Goal: Task Accomplishment & Management: Manage account settings

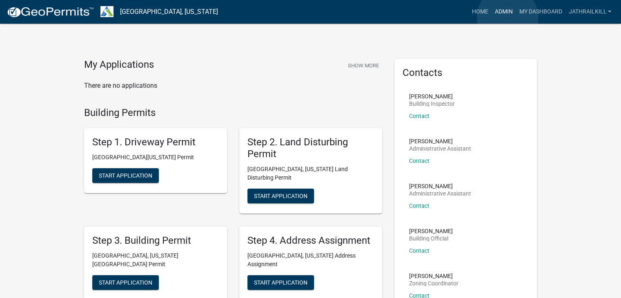
click at [508, 17] on link "Admin" at bounding box center [503, 12] width 24 height 16
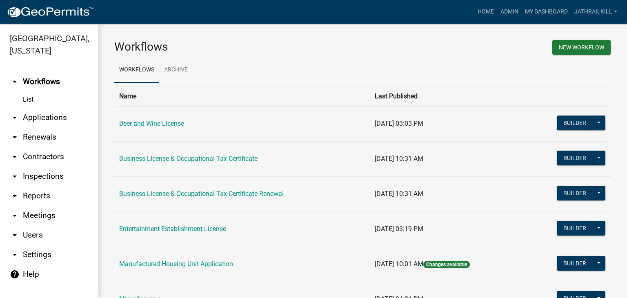
drag, startPoint x: 45, startPoint y: 104, endPoint x: 49, endPoint y: 107, distance: 4.7
click at [46, 108] on link "arrow_drop_down Applications" at bounding box center [49, 118] width 98 height 20
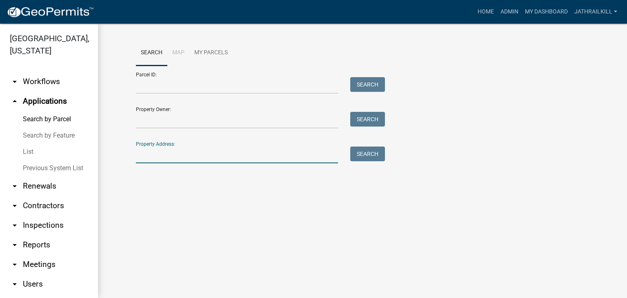
click at [170, 154] on input "Property Address:" at bounding box center [237, 155] width 202 height 17
type input "[STREET_ADDRESS]"
click at [359, 147] on button "Search" at bounding box center [367, 154] width 35 height 15
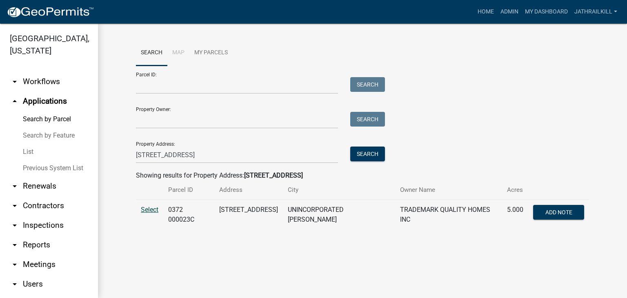
click at [151, 210] on span "Select" at bounding box center [150, 210] width 18 height 8
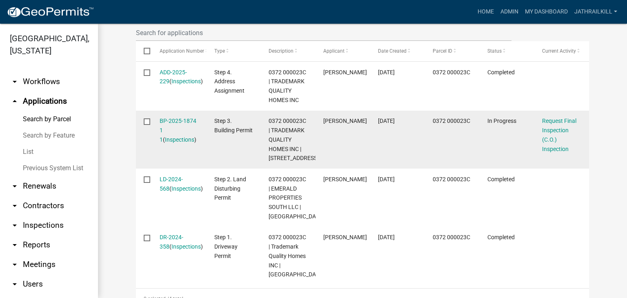
scroll to position [245, 0]
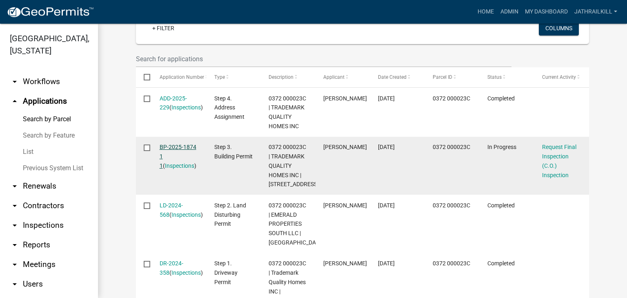
click at [184, 149] on link "BP-2025-1874 1 1" at bounding box center [178, 156] width 37 height 25
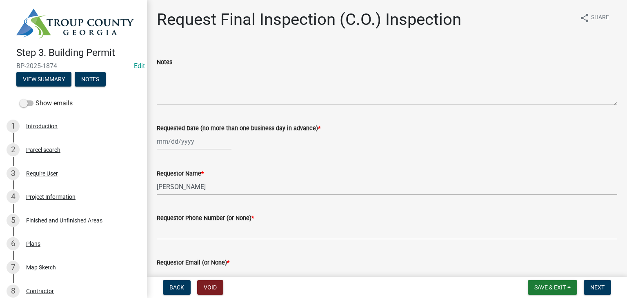
click at [173, 129] on label "Requested Date (no more than one business day in advance) *" at bounding box center [239, 129] width 164 height 6
click at [173, 133] on input "Requested Date (no more than one business day in advance) *" at bounding box center [194, 141] width 75 height 17
select select "8"
select select "2025"
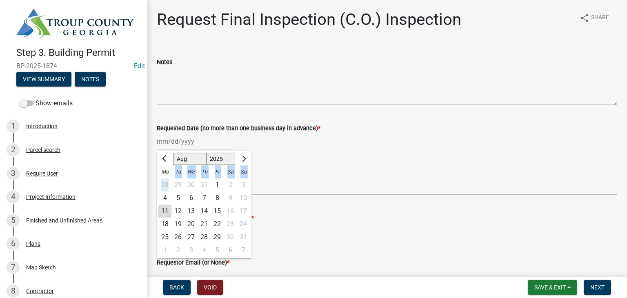
drag, startPoint x: 173, startPoint y: 129, endPoint x: 171, endPoint y: 140, distance: 11.3
click at [171, 151] on ngb-datepicker "[PERSON_NAME] Feb Mar Apr [PERSON_NAME][DATE] Oct Nov [DATE] 1526 1527 1528 152…" at bounding box center [204, 205] width 95 height 108
click at [165, 213] on div "11" at bounding box center [164, 210] width 13 height 13
type input "[DATE]"
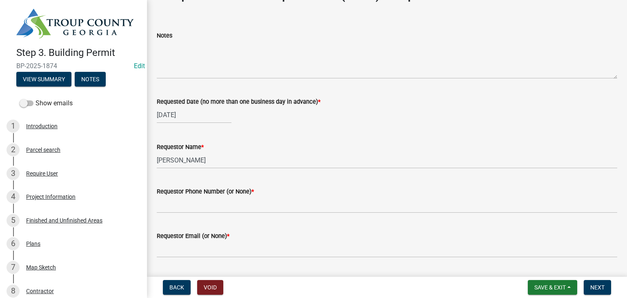
scroll to position [41, 0]
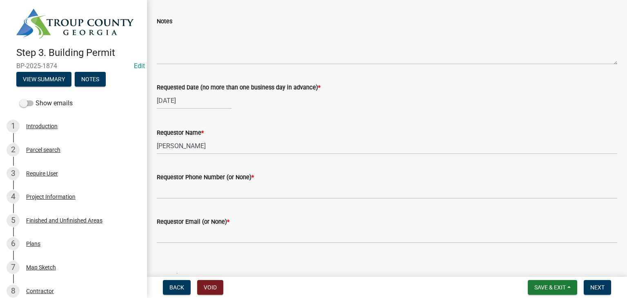
click at [197, 154] on wm-data-entity-input "Requestor Name * [PERSON_NAME]" at bounding box center [387, 138] width 460 height 44
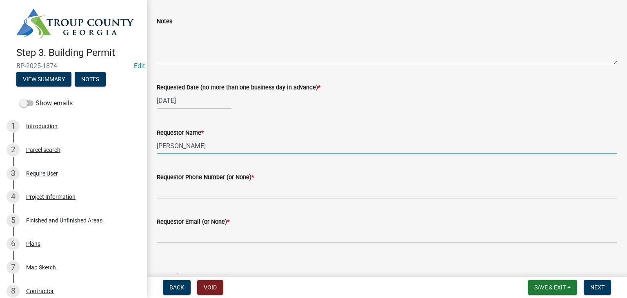
click at [200, 146] on input "[PERSON_NAME]" at bounding box center [387, 146] width 460 height 17
type input "Zach - Trademark"
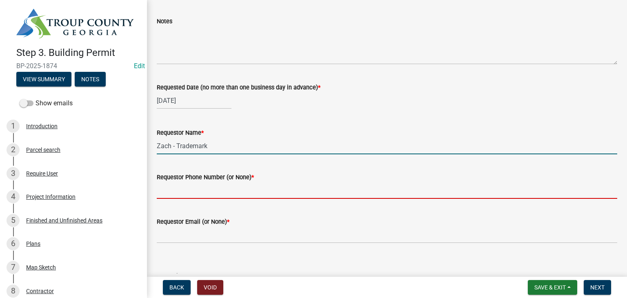
click at [196, 198] on input "Requestor Phone Number (or None) *" at bounding box center [387, 190] width 460 height 17
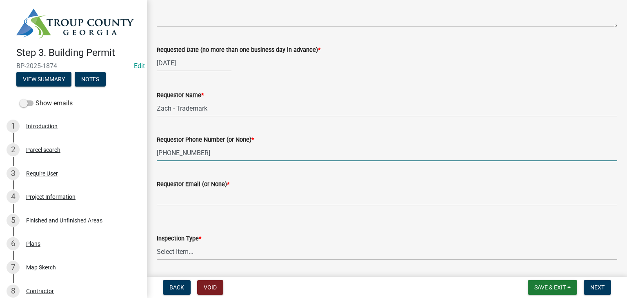
scroll to position [104, 0]
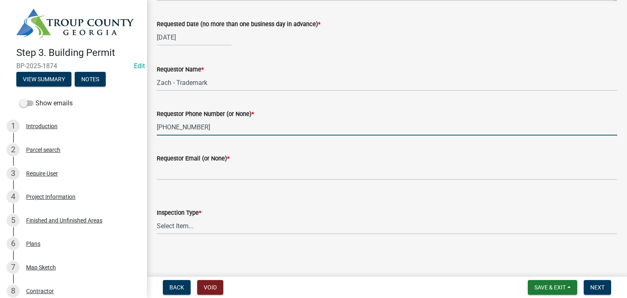
type input "[PHONE_NUMBER]"
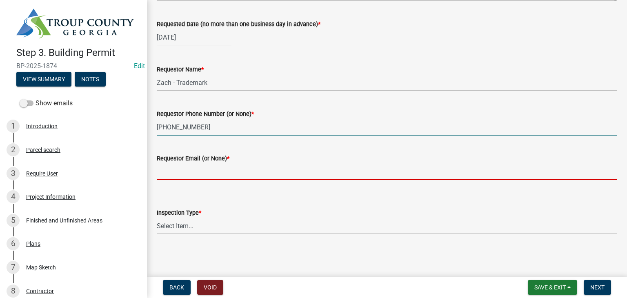
click at [207, 167] on input "Requestor Email (or None) *" at bounding box center [387, 171] width 460 height 17
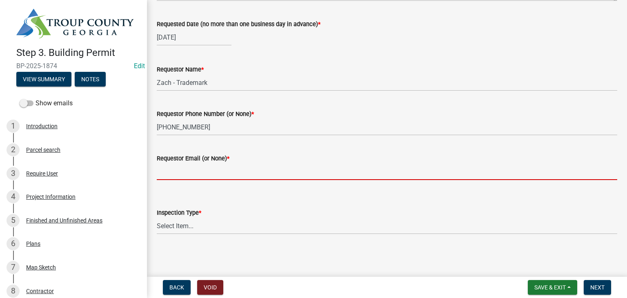
type input "None"
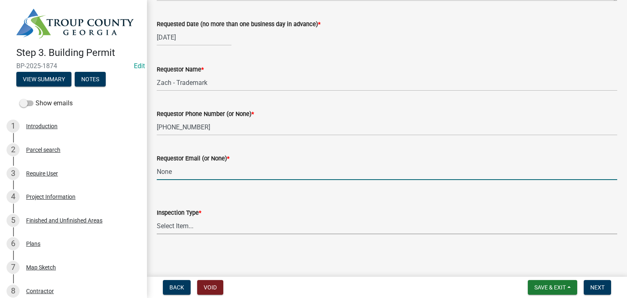
click at [205, 228] on select "Select Item... Final Inspection (C.O.)" at bounding box center [387, 226] width 460 height 17
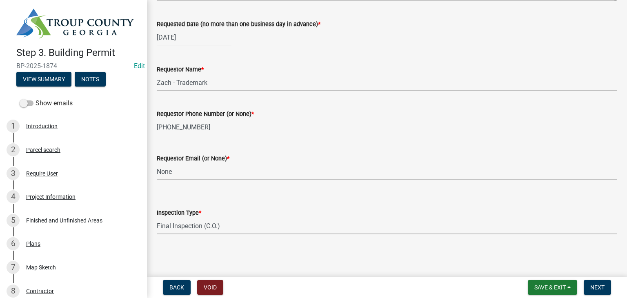
click at [157, 218] on select "Select Item... Final Inspection (C.O.)" at bounding box center [387, 226] width 460 height 17
select select "6c928486-1faa-4d04-9598-905eebfdff84"
click at [598, 286] on span "Next" at bounding box center [597, 287] width 14 height 7
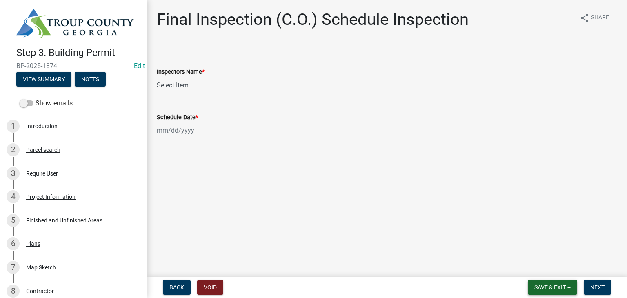
click at [536, 292] on button "Save & Exit" at bounding box center [552, 287] width 49 height 15
click at [544, 279] on nav "Back Void Save & Exit Save Save & Exit Next" at bounding box center [387, 287] width 480 height 21
drag, startPoint x: 540, startPoint y: 266, endPoint x: 532, endPoint y: 262, distance: 9.5
click at [540, 265] on button "Save & Exit" at bounding box center [544, 266] width 65 height 20
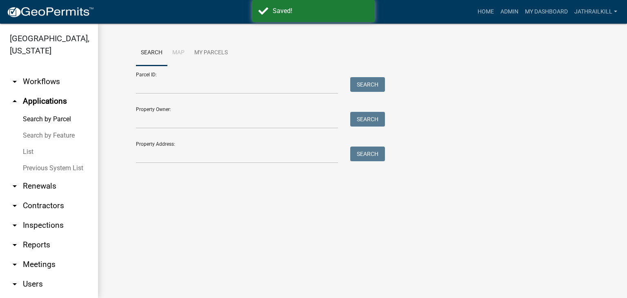
click at [235, 140] on div "Property Address: Search" at bounding box center [258, 149] width 245 height 28
click at [237, 142] on div "Property Address: Search" at bounding box center [258, 149] width 245 height 28
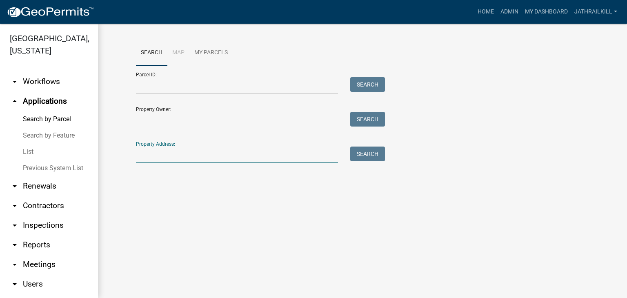
click at [141, 158] on input "Property Address:" at bounding box center [237, 155] width 202 height 17
click at [125, 172] on div "Search Map My Parcels Parcel ID: Search Property Owner: Search Property Address…" at bounding box center [362, 105] width 529 height 163
click at [178, 147] on input "Property Address:" at bounding box center [237, 155] width 202 height 17
click at [173, 154] on input "Property Address:" at bounding box center [237, 155] width 202 height 17
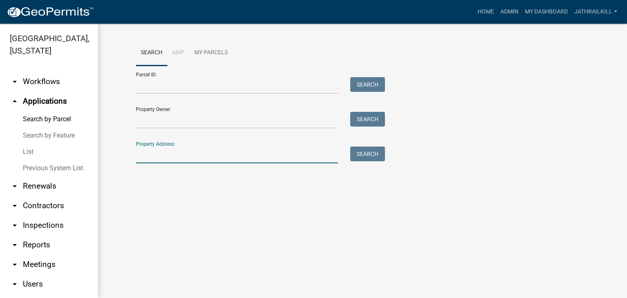
drag, startPoint x: 173, startPoint y: 154, endPoint x: 148, endPoint y: 176, distance: 33.3
click at [173, 155] on input "Property Address:" at bounding box center [237, 155] width 202 height 17
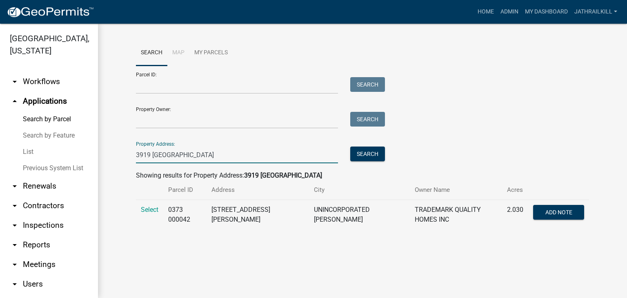
type input "3919 [GEOGRAPHIC_DATA]"
click at [152, 205] on td "Select" at bounding box center [149, 215] width 27 height 30
click at [147, 211] on span "Select" at bounding box center [150, 210] width 18 height 8
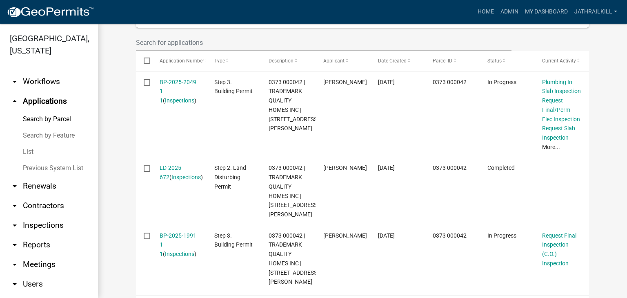
scroll to position [247, 0]
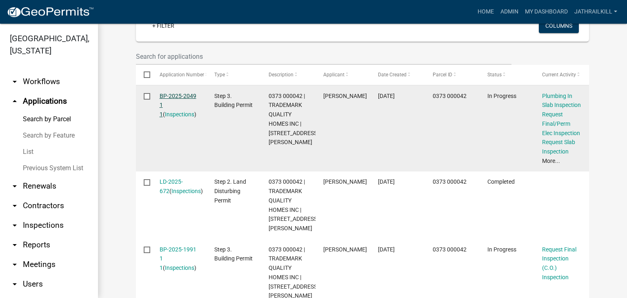
click at [176, 93] on link "BP-2025-2049 1 1" at bounding box center [178, 105] width 37 height 25
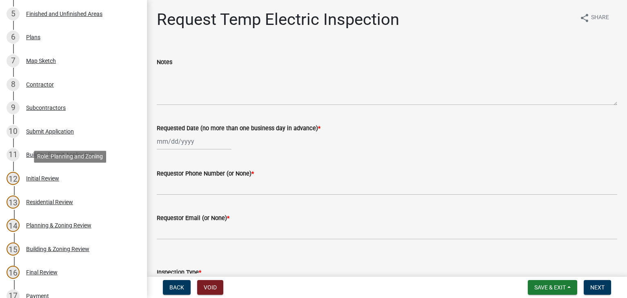
scroll to position [449, 0]
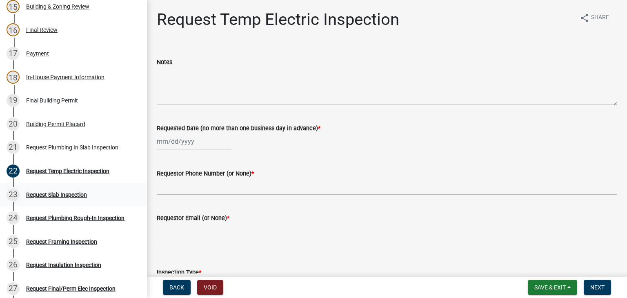
click at [76, 192] on div "Request Slab Inspection" at bounding box center [56, 195] width 61 height 6
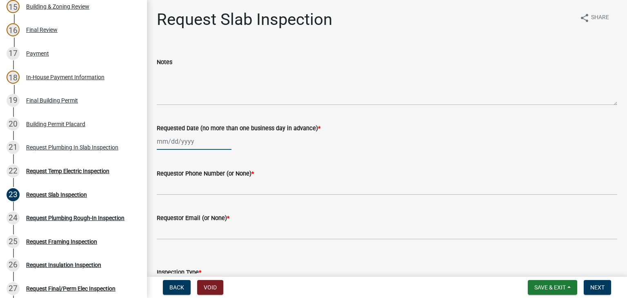
click at [159, 139] on div at bounding box center [194, 141] width 75 height 17
select select "8"
select select "2025"
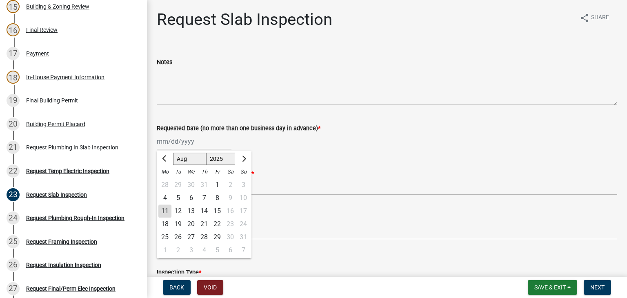
drag, startPoint x: 152, startPoint y: 209, endPoint x: 157, endPoint y: 209, distance: 4.5
click at [155, 209] on div "Requestor Email (or None) *" at bounding box center [387, 221] width 473 height 38
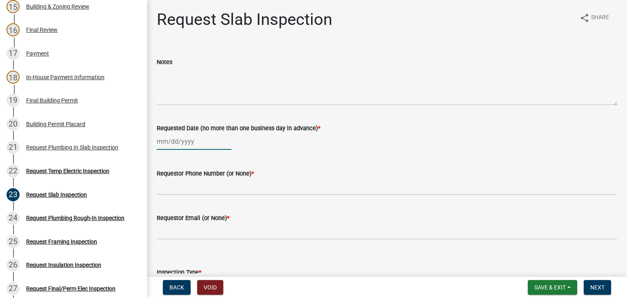
click at [184, 145] on div at bounding box center [194, 141] width 75 height 17
select select "8"
select select "2025"
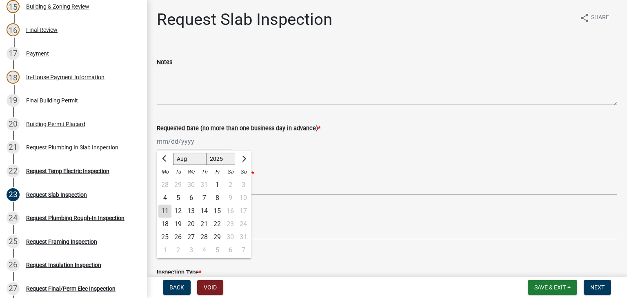
click at [162, 211] on div "11" at bounding box center [164, 210] width 13 height 13
type input "[DATE]"
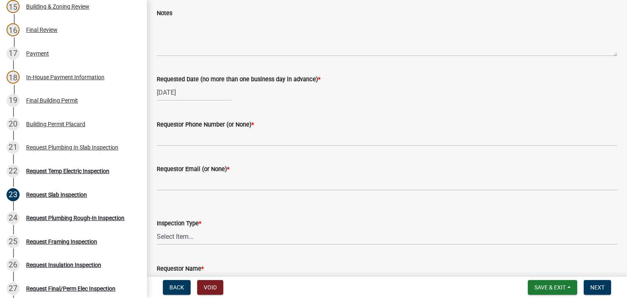
scroll to position [82, 0]
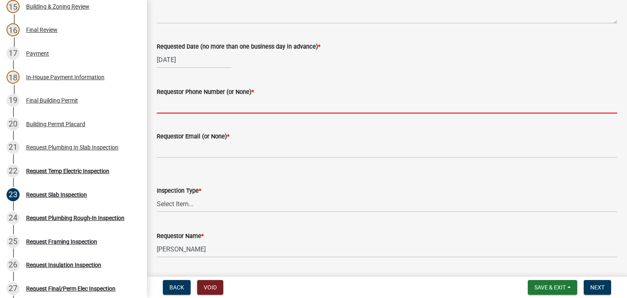
drag, startPoint x: 206, startPoint y: 99, endPoint x: 214, endPoint y: 101, distance: 7.9
click at [206, 100] on input "Requestor Phone Number (or None) *" at bounding box center [387, 105] width 460 height 17
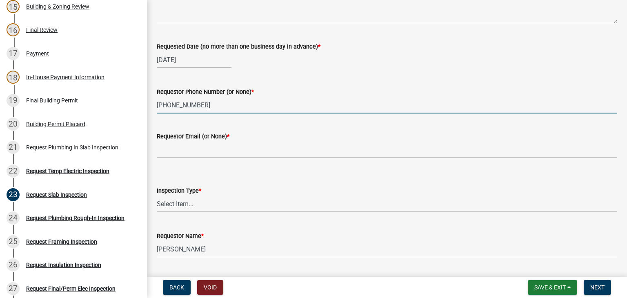
type input "[PHONE_NUMBER]"
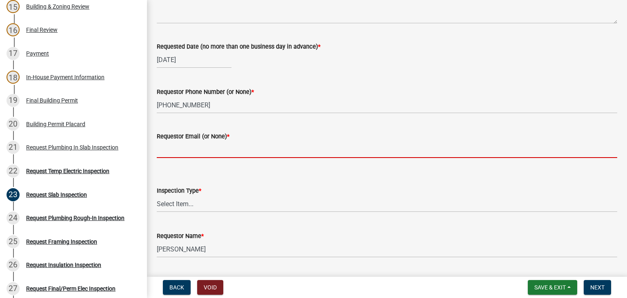
click at [191, 143] on input "Requestor Email (or None) *" at bounding box center [387, 149] width 460 height 17
type input "None"
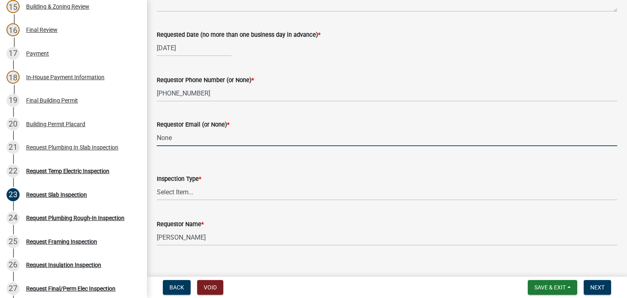
scroll to position [104, 0]
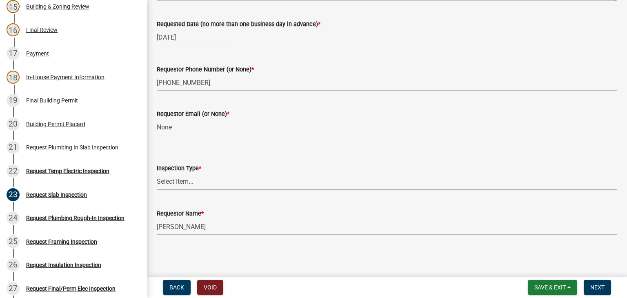
click at [203, 176] on select "Select Item... Slab" at bounding box center [387, 181] width 460 height 17
drag, startPoint x: 203, startPoint y: 181, endPoint x: 202, endPoint y: 188, distance: 7.0
click at [203, 181] on select "Select Item... Slab" at bounding box center [387, 181] width 460 height 17
click at [202, 188] on select "Select Item... Slab" at bounding box center [387, 181] width 460 height 17
click at [157, 173] on select "Select Item... Slab" at bounding box center [387, 181] width 460 height 17
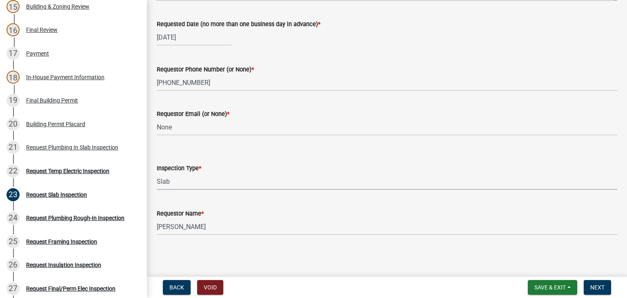
select select "ab79e0bf-6fbf-48c6-834d-2adc4864fc5e"
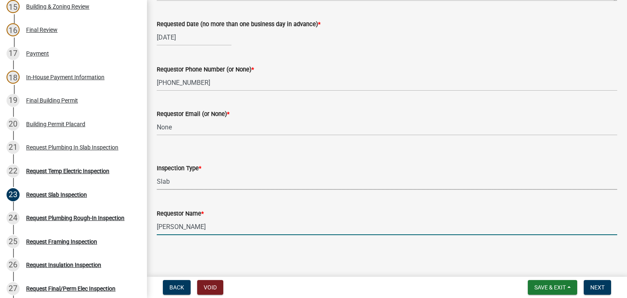
click at [211, 222] on input "[PERSON_NAME]" at bounding box center [387, 226] width 460 height 17
type input "Zack - Trademark"
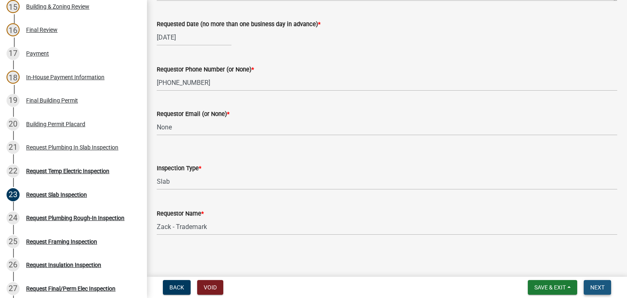
click at [596, 288] on span "Next" at bounding box center [597, 287] width 14 height 7
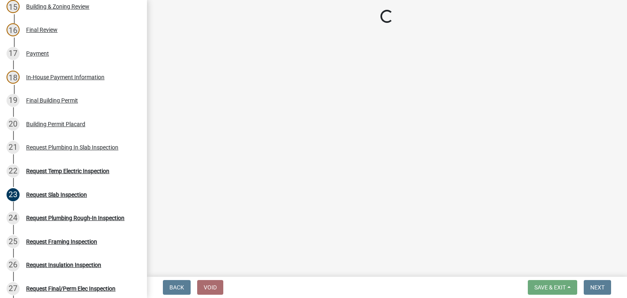
drag, startPoint x: 568, startPoint y: 260, endPoint x: 568, endPoint y: 250, distance: 9.8
drag, startPoint x: 568, startPoint y: 250, endPoint x: 327, endPoint y: 196, distance: 247.2
click at [323, 196] on main "Loading..." at bounding box center [387, 136] width 480 height 273
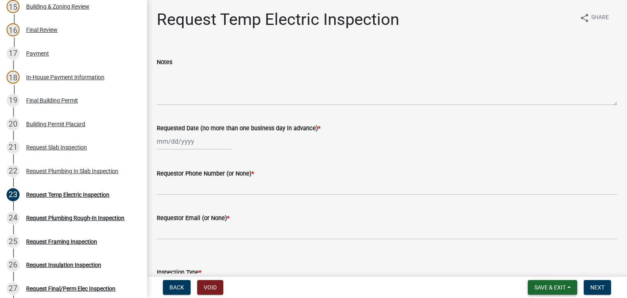
drag, startPoint x: 551, startPoint y: 294, endPoint x: 553, endPoint y: 298, distance: 4.4
click at [553, 298] on nav "Back Void Save & Exit Save Save & Exit Next" at bounding box center [387, 287] width 480 height 21
click at [556, 284] on span "Save & Exit" at bounding box center [549, 287] width 31 height 7
click at [544, 269] on button "Save & Exit" at bounding box center [544, 266] width 65 height 20
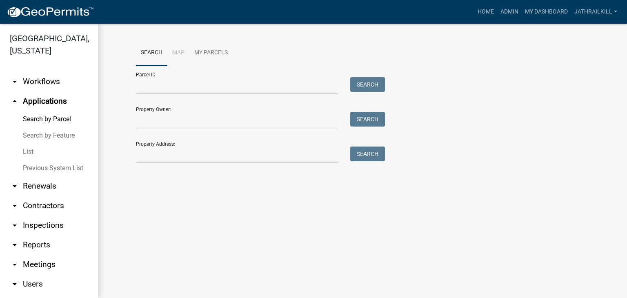
click at [178, 145] on div "Property Address: Search" at bounding box center [258, 149] width 245 height 28
click at [178, 147] on div "Property Address: Search" at bounding box center [258, 149] width 245 height 28
click at [182, 155] on input "Property Address:" at bounding box center [237, 155] width 202 height 17
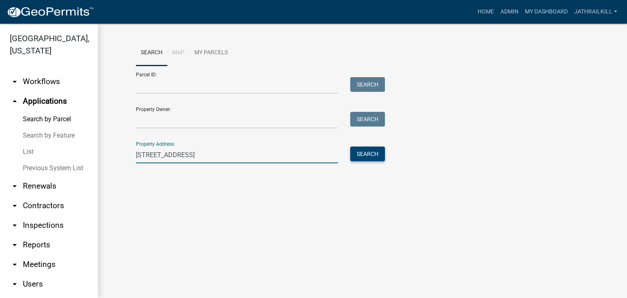
click at [359, 157] on button "Search" at bounding box center [367, 154] width 35 height 15
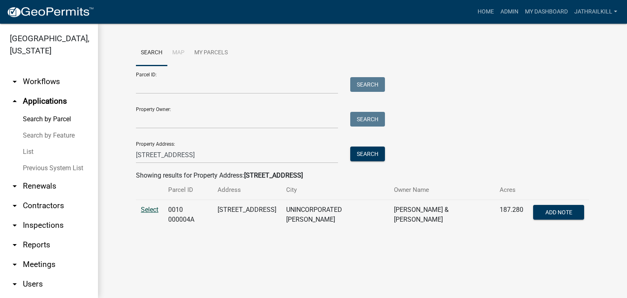
click at [147, 207] on span "Select" at bounding box center [150, 210] width 18 height 8
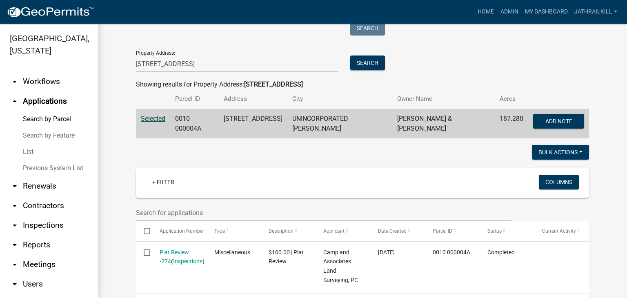
scroll to position [37, 0]
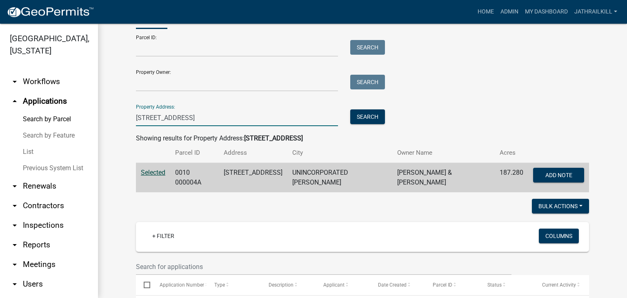
click at [223, 118] on input "[STREET_ADDRESS]" at bounding box center [237, 117] width 202 height 17
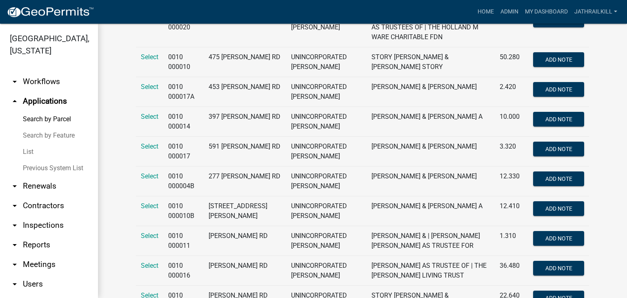
scroll to position [245, 0]
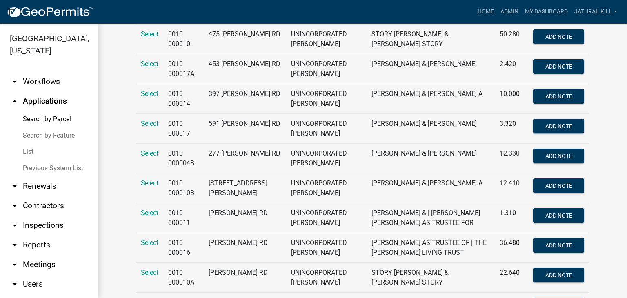
type input "[PERSON_NAME] rd"
click at [150, 148] on td "Select" at bounding box center [149, 159] width 27 height 30
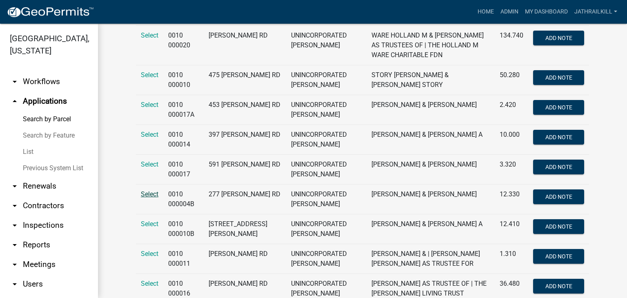
click at [149, 190] on span "Select" at bounding box center [150, 194] width 18 height 8
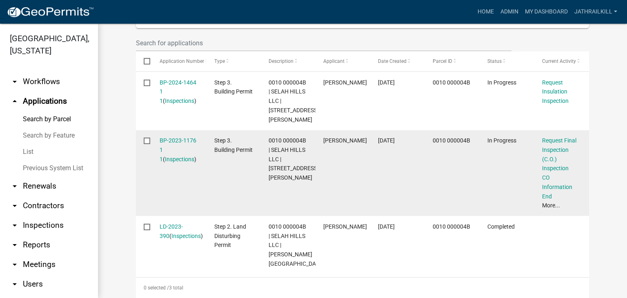
scroll to position [220, 0]
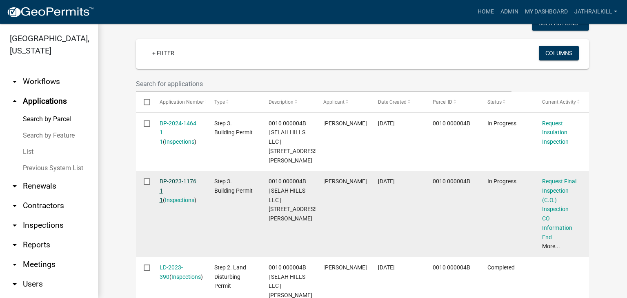
click at [190, 180] on link "BP-2023-1176 1 1" at bounding box center [178, 190] width 37 height 25
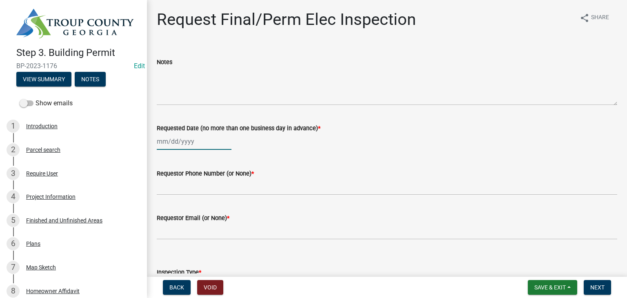
click at [163, 146] on div at bounding box center [194, 141] width 75 height 17
select select "8"
select select "2025"
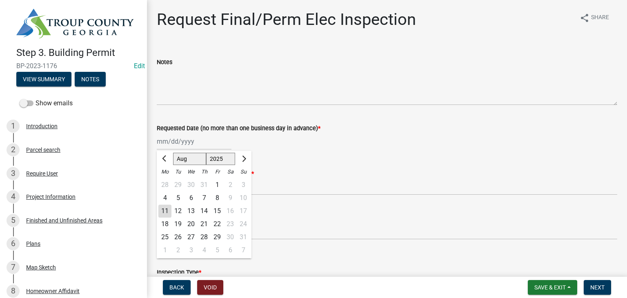
click at [162, 211] on div "11" at bounding box center [164, 210] width 13 height 13
type input "[DATE]"
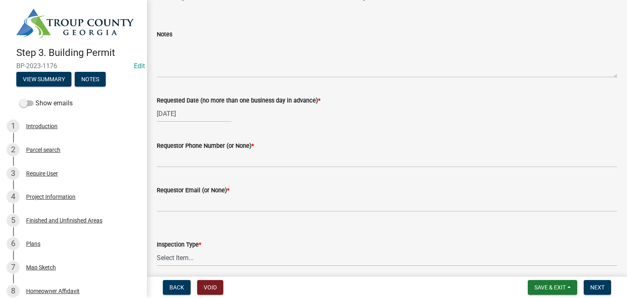
scroll to position [41, 0]
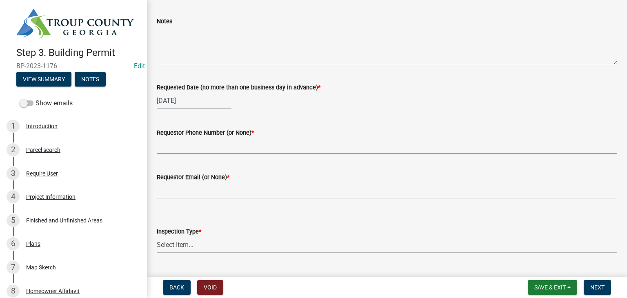
drag, startPoint x: 205, startPoint y: 145, endPoint x: 212, endPoint y: 140, distance: 8.5
click at [206, 144] on input "Requestor Phone Number (or None) *" at bounding box center [387, 146] width 460 height 17
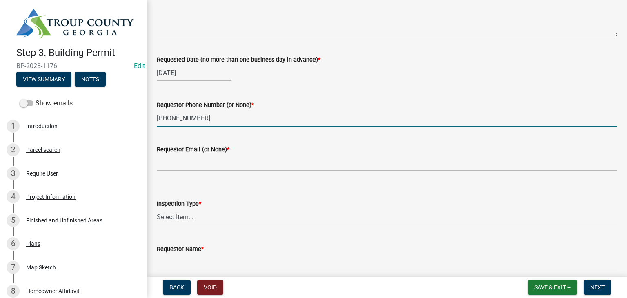
scroll to position [82, 0]
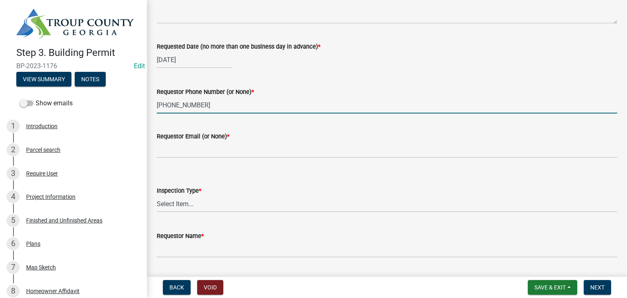
type input "[PHONE_NUMBER]"
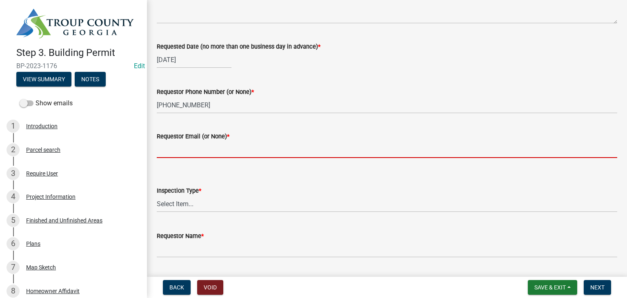
click at [209, 149] on input "Requestor Email (or None) *" at bounding box center [387, 149] width 460 height 17
type input "None"
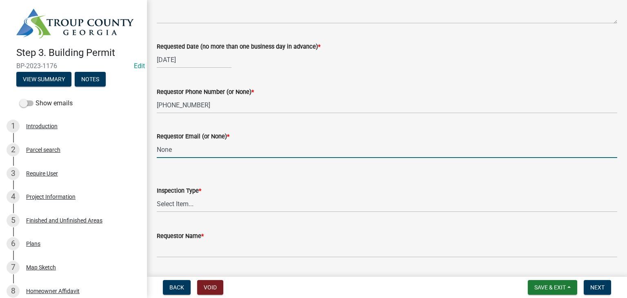
scroll to position [104, 0]
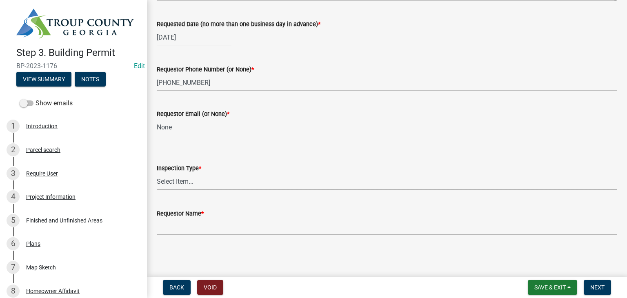
click at [195, 180] on select "Select Item... Final/Permanent Electrical" at bounding box center [387, 181] width 460 height 17
click at [199, 189] on select "Select Item... Final/Permanent Electrical" at bounding box center [387, 181] width 460 height 17
click at [157, 173] on select "Select Item... Final/Permanent Electrical" at bounding box center [387, 181] width 460 height 17
select select "15602396-5ec3-4d50-b7ba-128f4fe7a0c1"
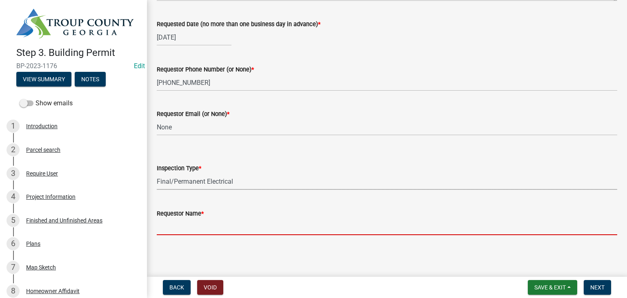
click at [209, 227] on input "Requestor Name *" at bounding box center [387, 226] width 460 height 17
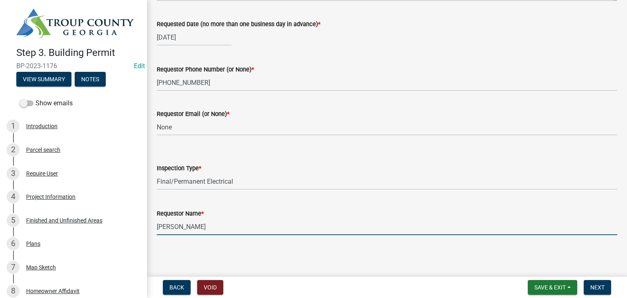
type input "[PERSON_NAME]"
click at [593, 284] on span "Next" at bounding box center [597, 287] width 14 height 7
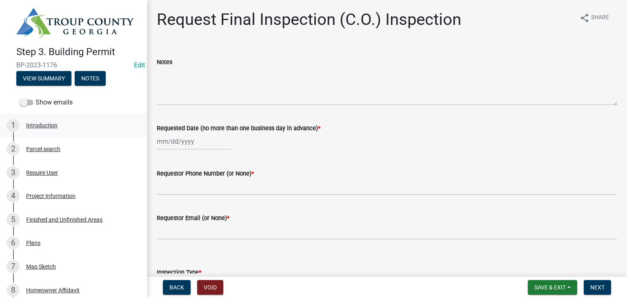
scroll to position [0, 0]
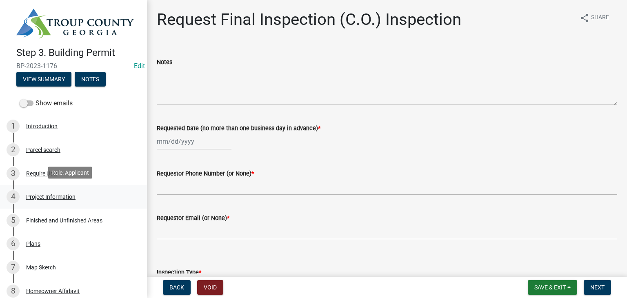
click at [58, 191] on div "4 Project Information" at bounding box center [70, 196] width 127 height 13
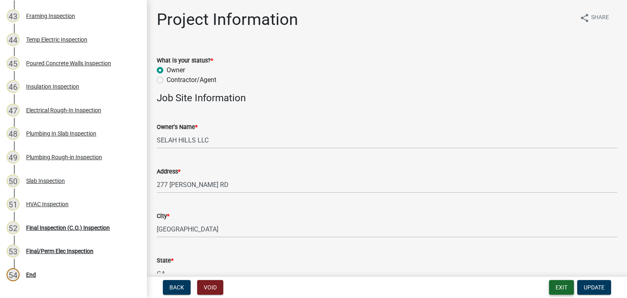
scroll to position [1161, 0]
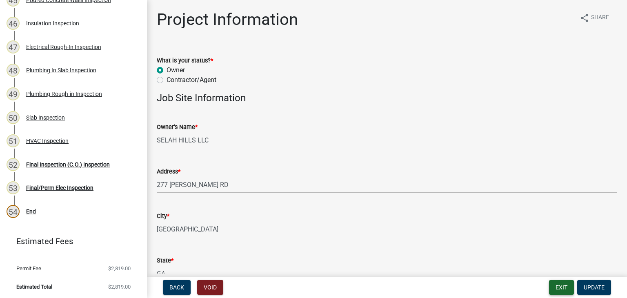
click at [565, 290] on button "Exit" at bounding box center [561, 287] width 25 height 15
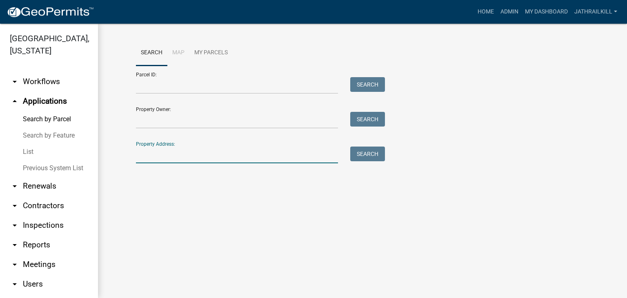
click at [221, 148] on input "Property Address:" at bounding box center [237, 155] width 202 height 17
type input "6"
type input "2561 hammet"
click at [366, 151] on button "Search" at bounding box center [367, 154] width 35 height 15
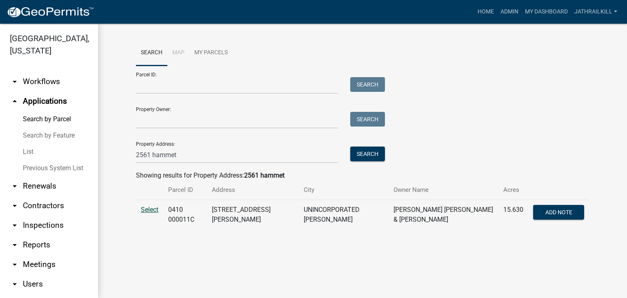
click at [152, 211] on span "Select" at bounding box center [150, 210] width 18 height 8
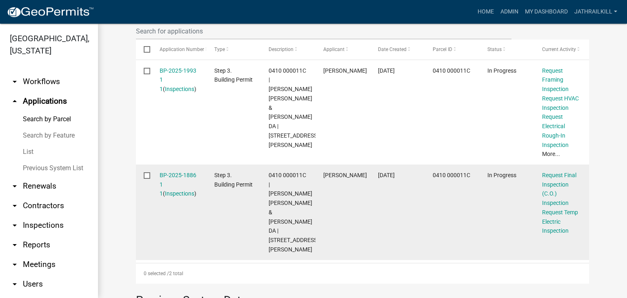
scroll to position [242, 0]
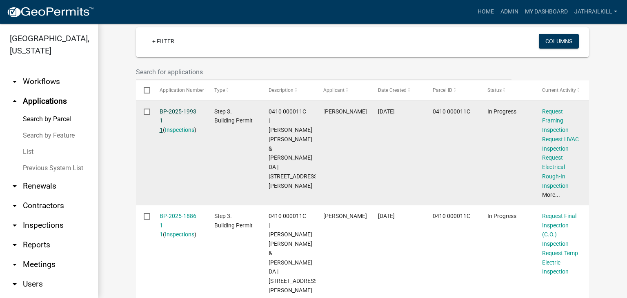
click at [184, 108] on link "BP-2025-1993 1 1" at bounding box center [178, 120] width 37 height 25
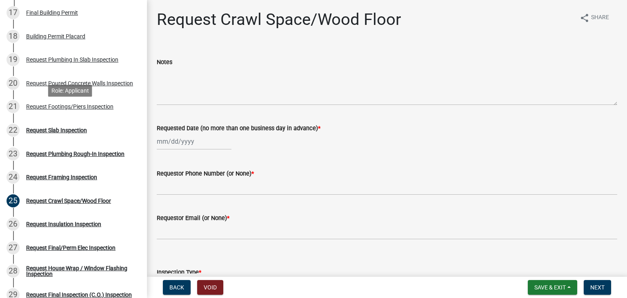
scroll to position [531, 0]
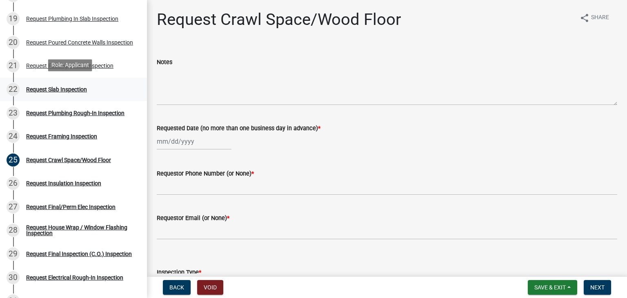
click at [74, 83] on div "22 Request Slab Inspection" at bounding box center [70, 89] width 127 height 13
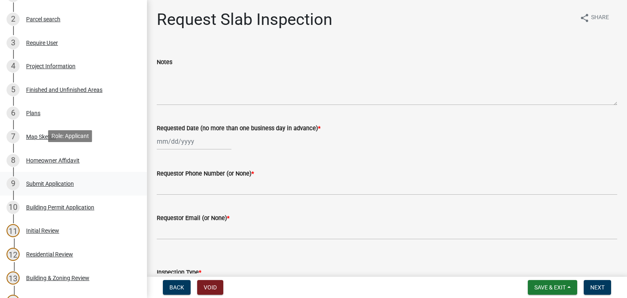
scroll to position [0, 0]
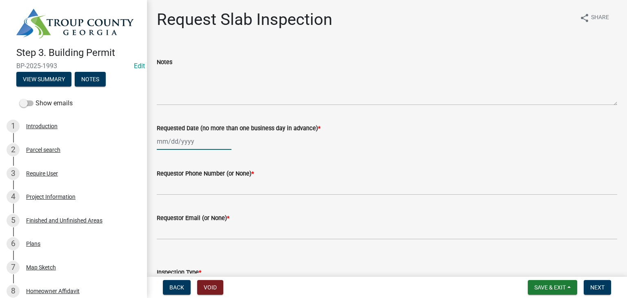
click at [177, 141] on div at bounding box center [194, 141] width 75 height 17
select select "8"
select select "2025"
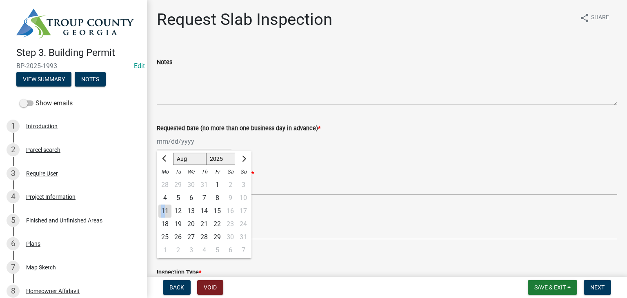
click at [163, 211] on div "11" at bounding box center [164, 210] width 13 height 13
type input "[DATE]"
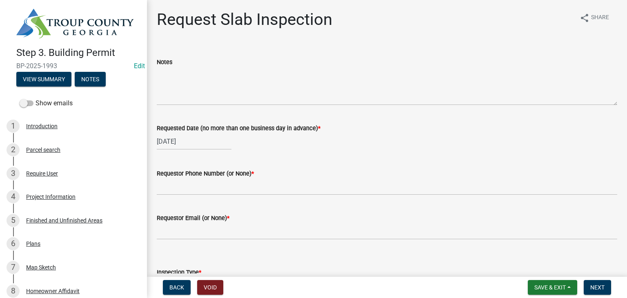
click at [194, 173] on label "Requestor Phone Number (or None) *" at bounding box center [205, 174] width 97 height 6
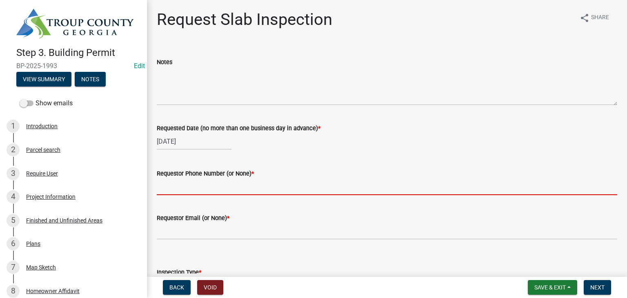
click at [194, 178] on input "Requestor Phone Number (or None) *" at bounding box center [387, 186] width 460 height 17
click at [194, 181] on input "Requestor Phone Number (or None) *" at bounding box center [387, 186] width 460 height 17
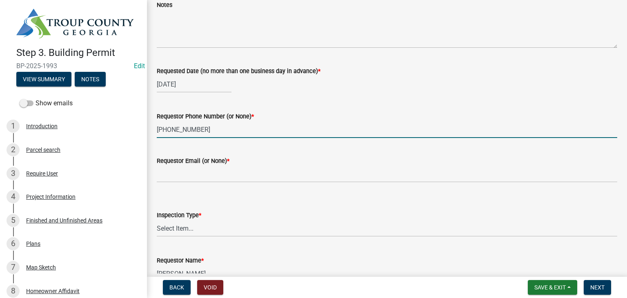
scroll to position [104, 0]
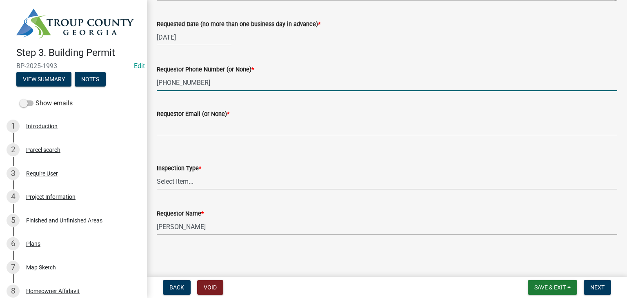
type input "[PHONE_NUMBER]"
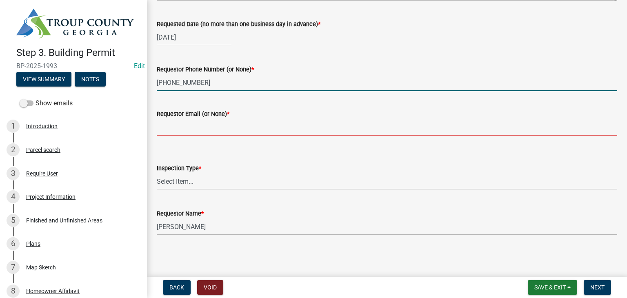
click at [202, 128] on input "Requestor Email (or None) *" at bounding box center [387, 127] width 460 height 17
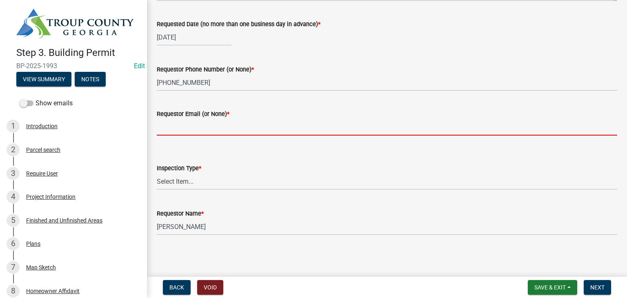
type input "None"
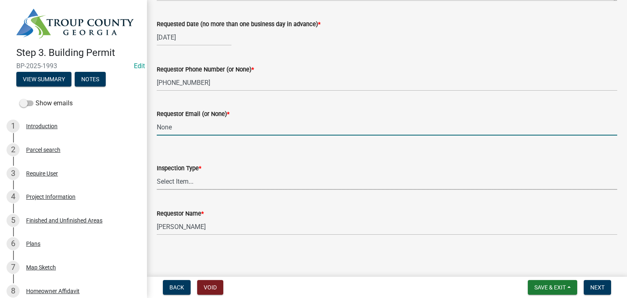
click at [193, 182] on select "Select Item... Slab" at bounding box center [387, 181] width 460 height 17
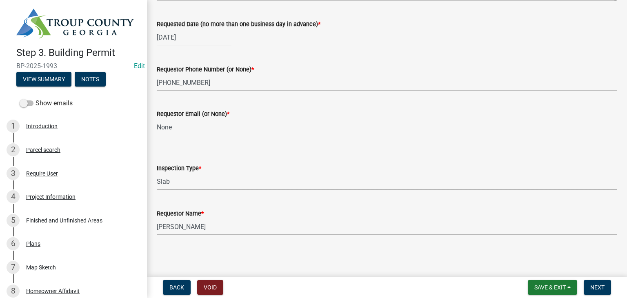
click at [157, 173] on select "Select Item... Slab" at bounding box center [387, 181] width 460 height 17
select select "ab79e0bf-6fbf-48c6-834d-2adc4864fc5e"
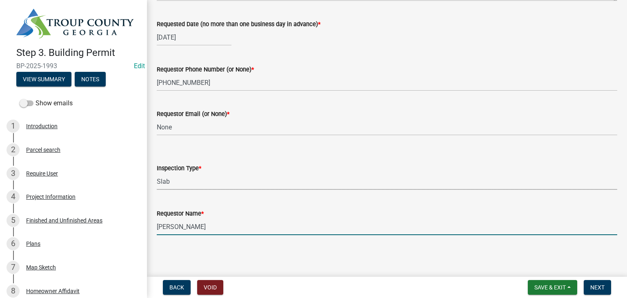
click at [248, 226] on input "[PERSON_NAME]" at bounding box center [387, 226] width 460 height 17
type input "[PERSON_NAME]"
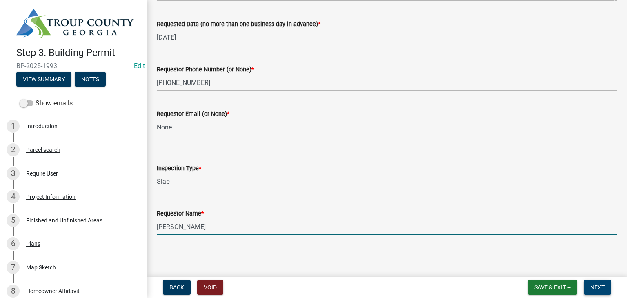
click at [599, 290] on span "Next" at bounding box center [597, 287] width 14 height 7
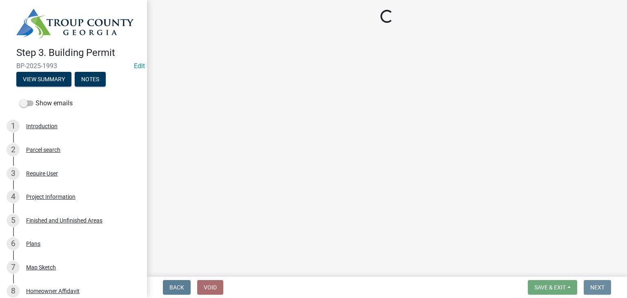
scroll to position [0, 0]
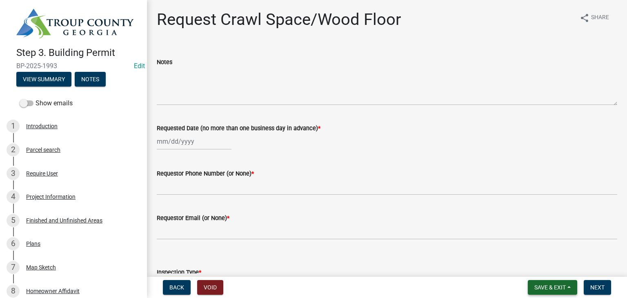
click at [549, 290] on span "Save & Exit" at bounding box center [549, 287] width 31 height 7
click at [545, 268] on button "Save & Exit" at bounding box center [544, 266] width 65 height 20
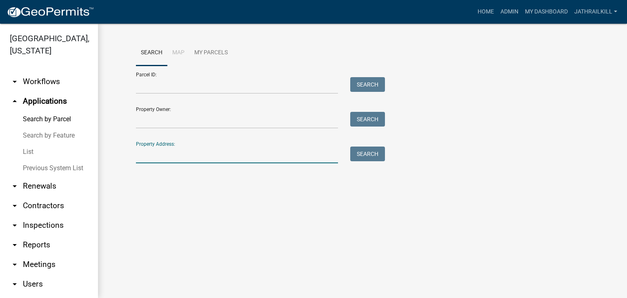
drag, startPoint x: 216, startPoint y: 153, endPoint x: 223, endPoint y: 151, distance: 6.7
click at [217, 153] on input "Property Address:" at bounding box center [237, 155] width 202 height 17
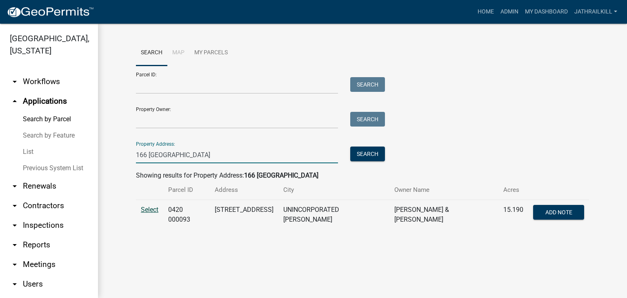
type input "166 [GEOGRAPHIC_DATA]"
click at [158, 206] on span "Select" at bounding box center [150, 210] width 18 height 8
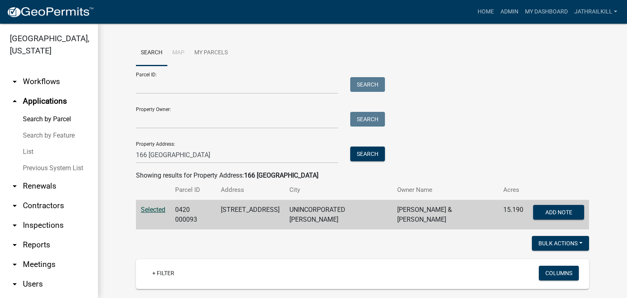
click at [158, 208] on span "Selected" at bounding box center [153, 210] width 24 height 8
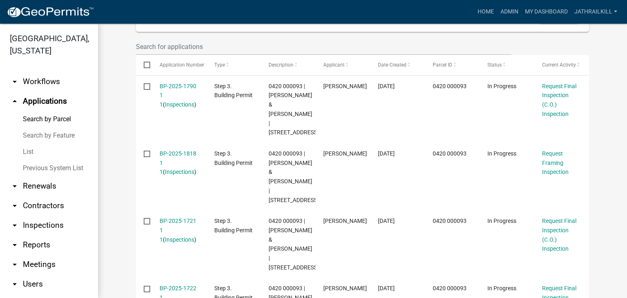
scroll to position [245, 0]
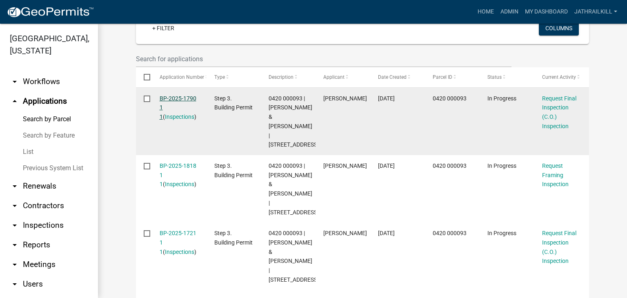
click at [184, 95] on link "BP-2025-1790 1 1" at bounding box center [178, 107] width 37 height 25
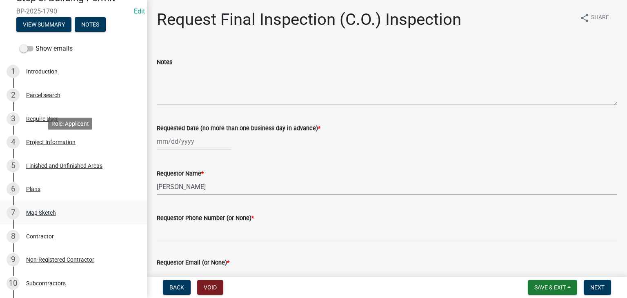
scroll to position [122, 0]
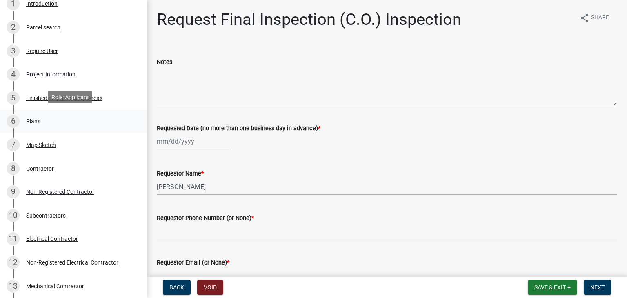
click at [44, 121] on div "6 Plans" at bounding box center [70, 121] width 127 height 13
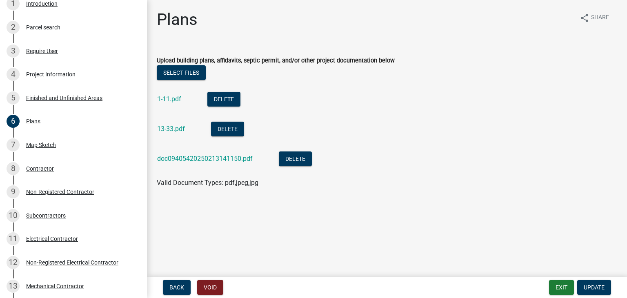
click at [176, 104] on div "1-11.pdf" at bounding box center [175, 100] width 37 height 17
click at [174, 101] on link "1-11.pdf" at bounding box center [169, 99] width 24 height 8
click at [172, 128] on link "13-33.pdf" at bounding box center [171, 129] width 28 height 8
drag, startPoint x: 176, startPoint y: 103, endPoint x: 173, endPoint y: 100, distance: 4.3
click at [173, 100] on link "1-11.pdf" at bounding box center [169, 99] width 24 height 8
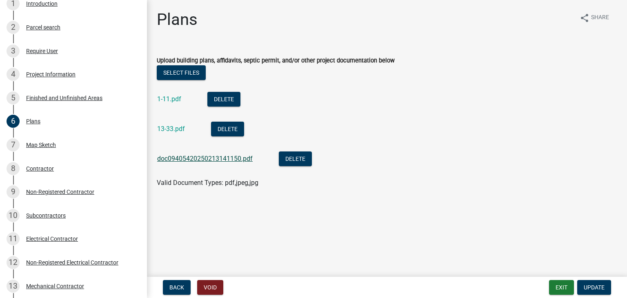
click at [200, 157] on link "doc09405420250213141150.pdf" at bounding box center [205, 159] width 96 height 8
click at [557, 285] on button "Exit" at bounding box center [561, 287] width 25 height 15
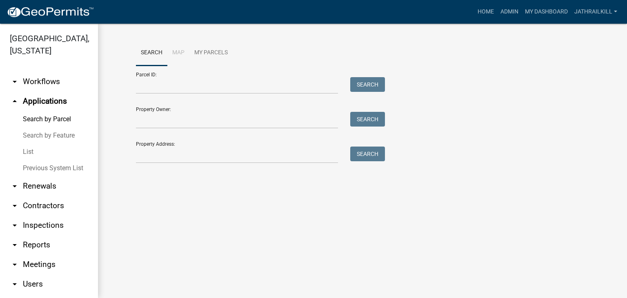
click at [69, 78] on link "arrow_drop_down Workflows" at bounding box center [49, 82] width 98 height 20
